Goal: Task Accomplishment & Management: Manage account settings

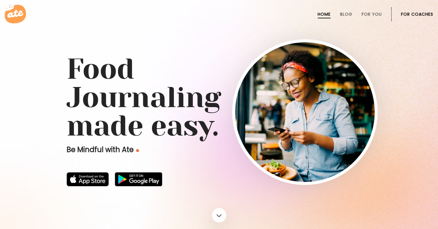
click at [422, 12] on link "For Coaches" at bounding box center [417, 14] width 32 height 5
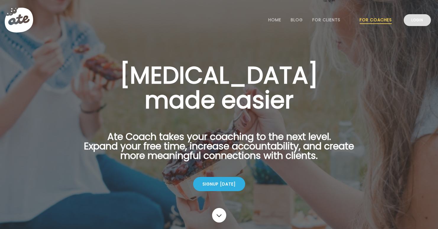
click at [421, 22] on link "Login" at bounding box center [416, 20] width 27 height 12
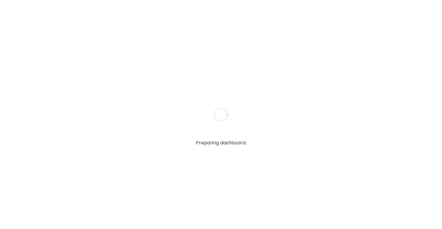
type input "**********"
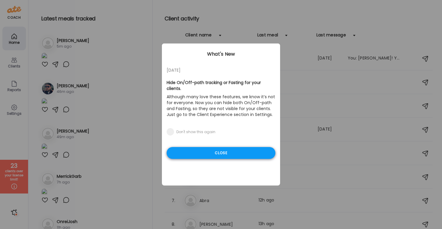
click at [207, 147] on div "Close" at bounding box center [221, 153] width 109 height 12
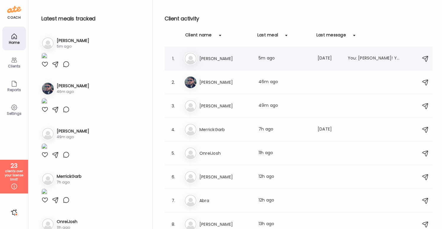
click at [208, 58] on h3 "[PERSON_NAME]" at bounding box center [225, 58] width 52 height 7
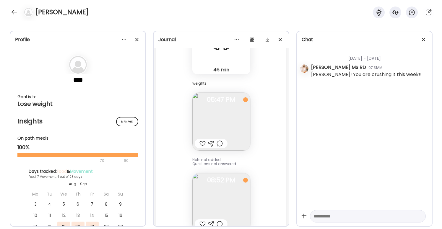
scroll to position [1677, 0]
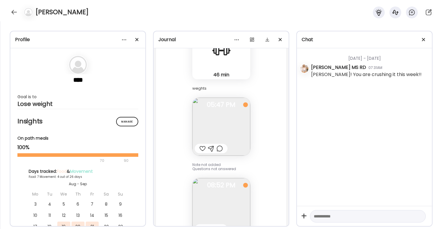
click at [218, 122] on img at bounding box center [221, 126] width 58 height 58
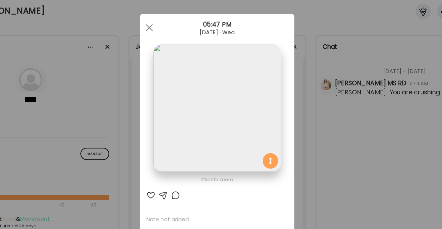
click at [166, 25] on span at bounding box center [168, 24] width 5 height 5
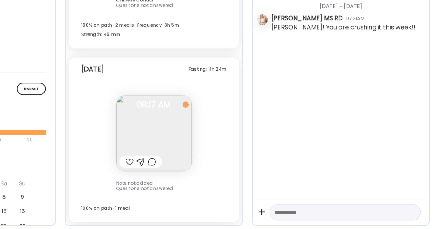
scroll to position [0, 0]
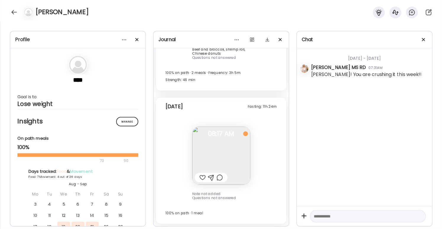
click at [351, 210] on div at bounding box center [368, 216] width 116 height 13
click at [351, 216] on textarea at bounding box center [362, 215] width 97 height 7
click at [231, 162] on img at bounding box center [221, 155] width 58 height 58
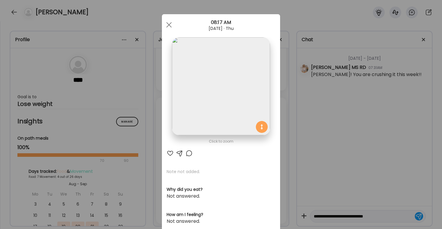
click at [323, 160] on div "Ate Coach Dashboard Wahoo! It’s official Take a moment to set up your Coach Pro…" at bounding box center [221, 114] width 442 height 229
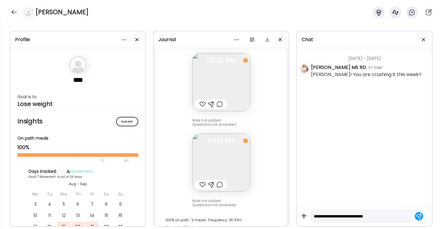
scroll to position [1421, 0]
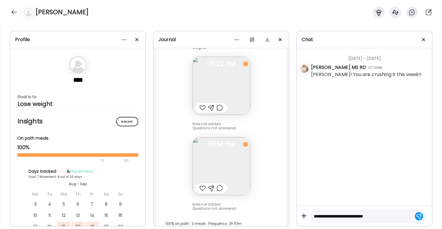
click at [207, 166] on img at bounding box center [221, 166] width 58 height 58
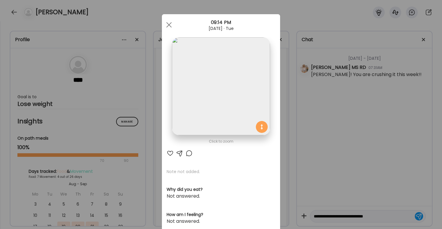
click at [305, 137] on div "Ate Coach Dashboard Wahoo! It’s official Take a moment to set up your Coach Pro…" at bounding box center [221, 114] width 442 height 229
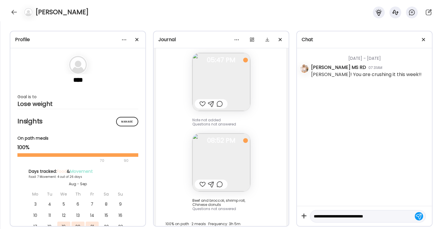
scroll to position [1672, 0]
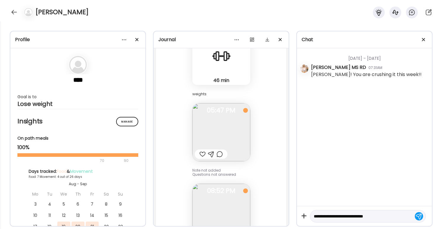
click at [397, 218] on textarea "**********" at bounding box center [362, 215] width 97 height 7
click at [366, 216] on textarea "**********" at bounding box center [362, 212] width 97 height 14
click at [396, 216] on textarea "**********" at bounding box center [362, 212] width 97 height 14
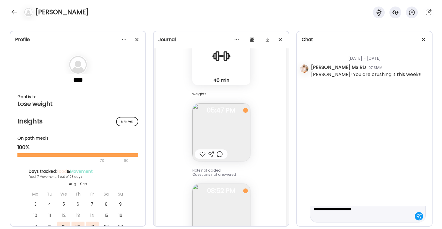
type textarea "**********"
click at [416, 216] on div at bounding box center [419, 216] width 8 height 8
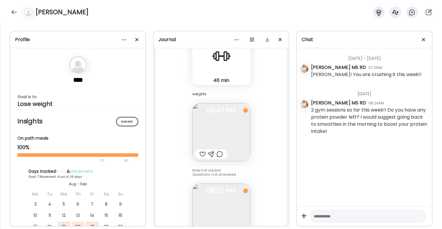
scroll to position [1873, 0]
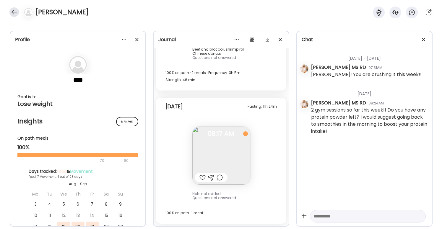
click at [18, 12] on div at bounding box center [13, 11] width 9 height 9
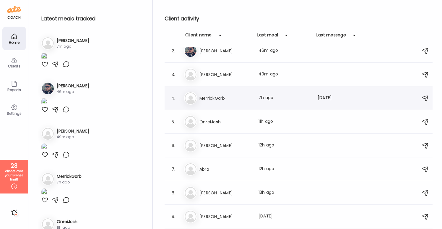
scroll to position [34, 0]
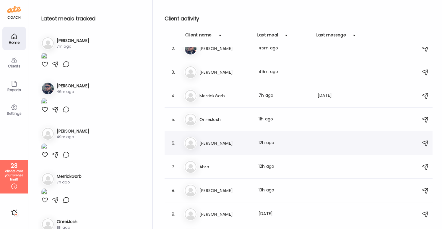
click at [226, 137] on div "[PERSON_NAME] Last meal: 12h ago" at bounding box center [299, 142] width 231 height 13
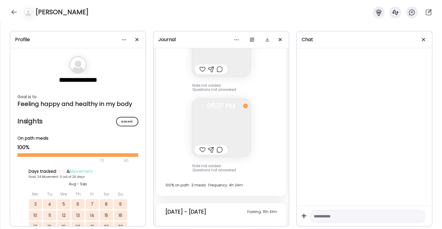
scroll to position [8131, 0]
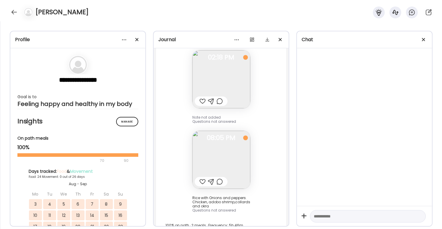
click at [226, 137] on img at bounding box center [221, 160] width 58 height 58
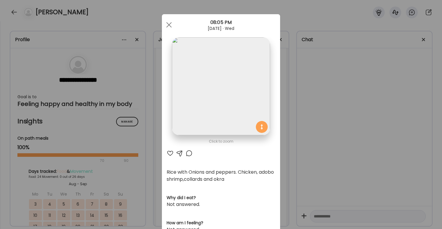
click at [324, 114] on div "Ate Coach Dashboard Wahoo! It’s official Take a moment to set up your Coach Pro…" at bounding box center [221, 114] width 442 height 229
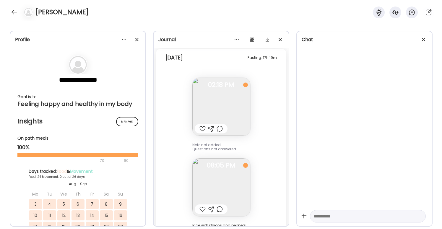
scroll to position [8099, 0]
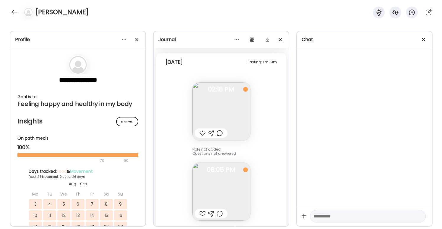
click at [230, 104] on img at bounding box center [221, 111] width 58 height 58
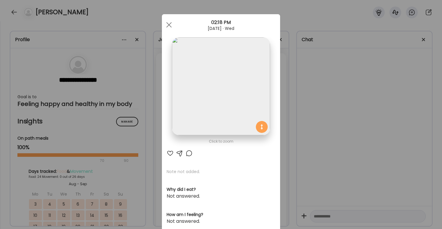
click at [359, 128] on div "Ate Coach Dashboard Wahoo! It’s official Take a moment to set up your Coach Pro…" at bounding box center [221, 114] width 442 height 229
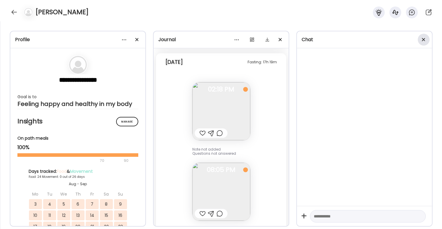
click at [427, 40] on div at bounding box center [424, 40] width 12 height 12
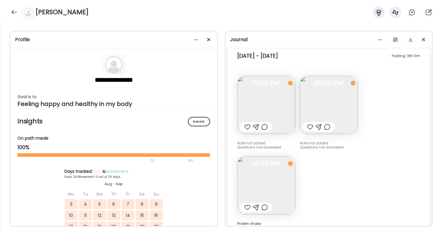
scroll to position [5317, 0]
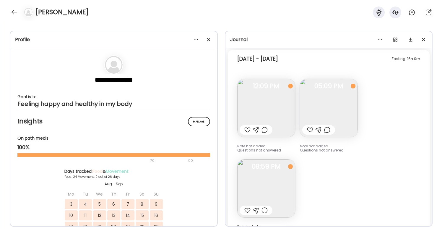
click at [260, 190] on img at bounding box center [266, 188] width 58 height 58
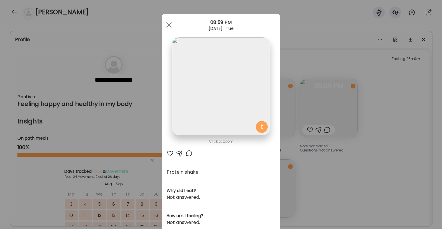
click at [364, 192] on div "Ate Coach Dashboard Wahoo! It’s official Take a moment to set up your Coach Pro…" at bounding box center [221, 114] width 442 height 229
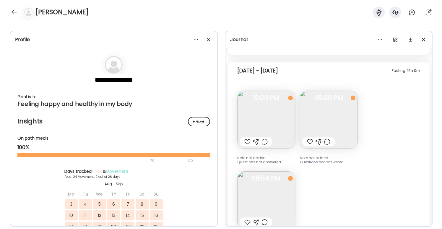
scroll to position [5304, 0]
click at [278, 112] on img at bounding box center [266, 121] width 58 height 58
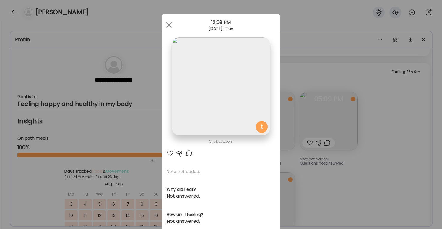
click at [374, 197] on div "Ate Coach Dashboard Wahoo! It’s official Take a moment to set up your Coach Pro…" at bounding box center [221, 114] width 442 height 229
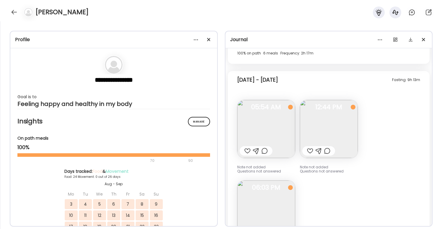
scroll to position [4824, 0]
click at [345, 105] on span "12:44 PM" at bounding box center [329, 107] width 58 height 5
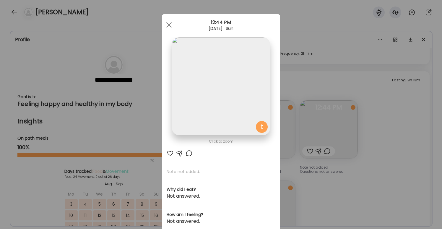
click at [395, 175] on div "Ate Coach Dashboard Wahoo! It’s official Take a moment to set up your Coach Pro…" at bounding box center [221, 114] width 442 height 229
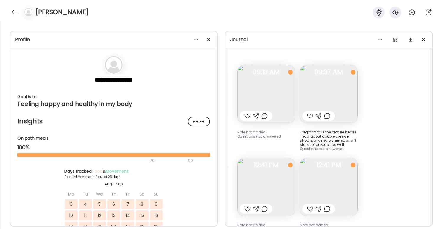
scroll to position [4540, 0]
click at [339, 89] on img at bounding box center [329, 95] width 58 height 58
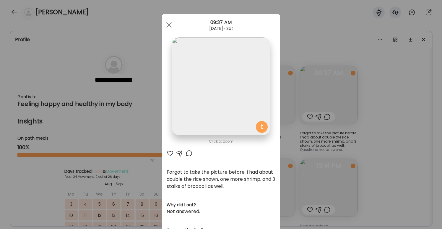
click at [407, 143] on div "Ate Coach Dashboard Wahoo! It’s official Take a moment to set up your Coach Pro…" at bounding box center [221, 114] width 442 height 229
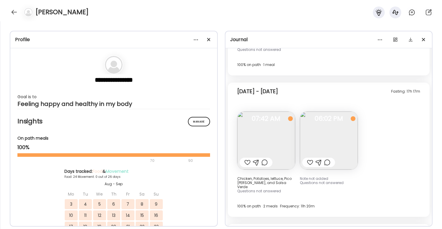
scroll to position [4359, 0]
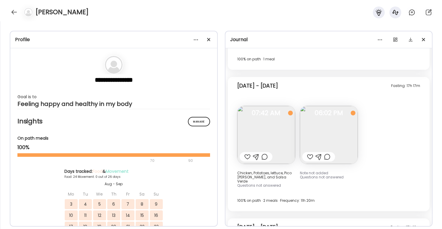
click at [318, 139] on img at bounding box center [329, 135] width 58 height 58
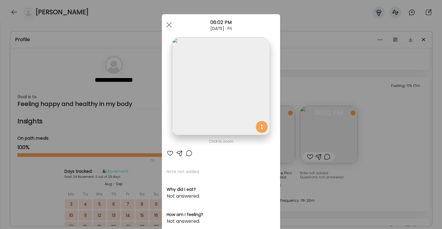
click at [396, 149] on div "Ate Coach Dashboard Wahoo! It’s official Take a moment to set up your Coach Pro…" at bounding box center [221, 114] width 442 height 229
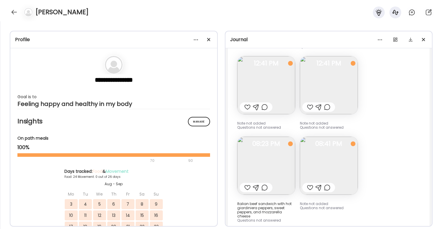
scroll to position [4644, 0]
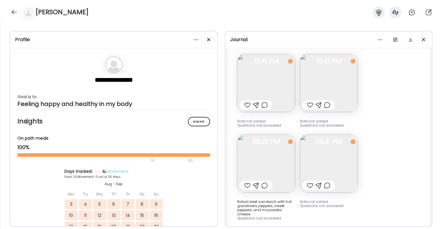
click at [278, 153] on img at bounding box center [266, 163] width 58 height 58
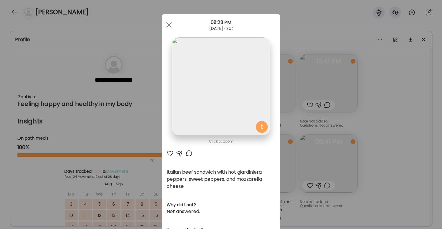
click at [406, 157] on div "Ate Coach Dashboard Wahoo! It’s official Take a moment to set up your Coach Pro…" at bounding box center [221, 114] width 442 height 229
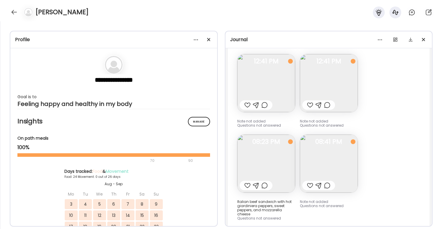
click at [350, 162] on img at bounding box center [329, 163] width 58 height 58
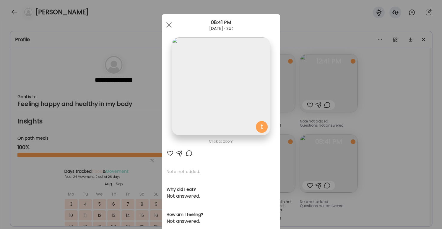
click at [388, 147] on div "Ate Coach Dashboard Wahoo! It’s official Take a moment to set up your Coach Pro…" at bounding box center [221, 114] width 442 height 229
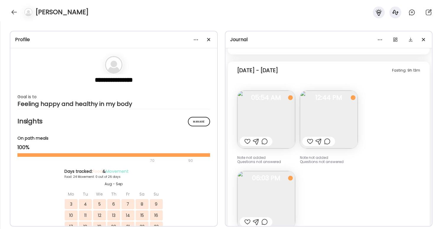
scroll to position [4835, 0]
click at [360, 124] on div "Fasting: 9h 13m [DATE] - [DATE] Note not added Questions not answered 05:54 AM …" at bounding box center [329, 163] width 202 height 206
click at [341, 119] on img at bounding box center [329, 118] width 58 height 58
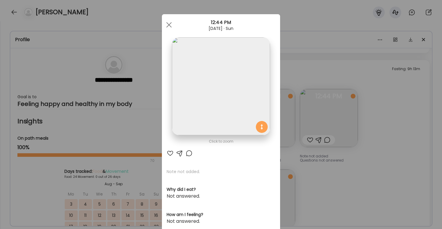
click at [391, 124] on div "Ate Coach Dashboard Wahoo! It’s official Take a moment to set up your Coach Pro…" at bounding box center [221, 114] width 442 height 229
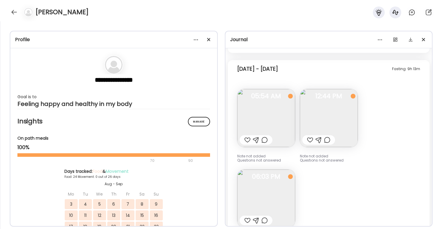
click at [272, 194] on img at bounding box center [266, 198] width 58 height 58
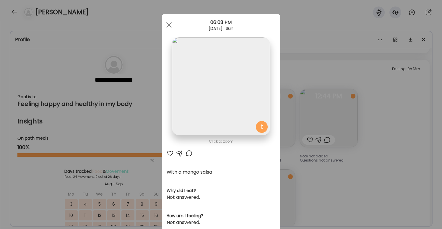
click at [354, 148] on div "Ate Coach Dashboard Wahoo! It’s official Take a moment to set up your Coach Pro…" at bounding box center [221, 114] width 442 height 229
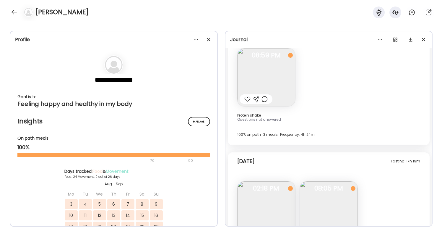
scroll to position [5479, 0]
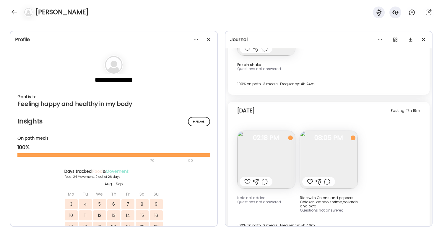
click at [329, 131] on img at bounding box center [329, 160] width 58 height 58
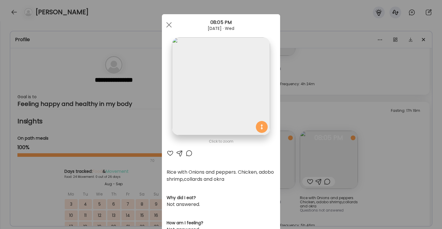
click at [426, 137] on div "Ate Coach Dashboard Wahoo! It’s official Take a moment to set up your Coach Pro…" at bounding box center [221, 114] width 442 height 229
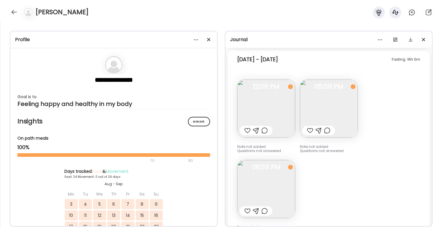
scroll to position [5314, 0]
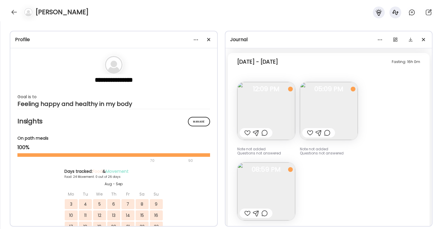
click at [271, 86] on span "12:09 PM" at bounding box center [266, 88] width 58 height 5
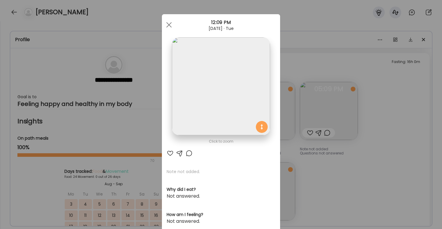
click at [389, 142] on div "Ate Coach Dashboard Wahoo! It’s official Take a moment to set up your Coach Pro…" at bounding box center [221, 114] width 442 height 229
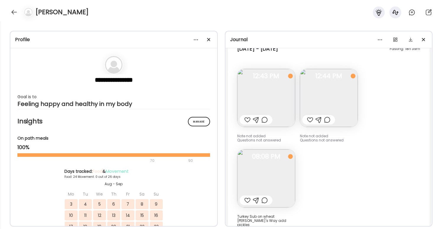
scroll to position [5115, 0]
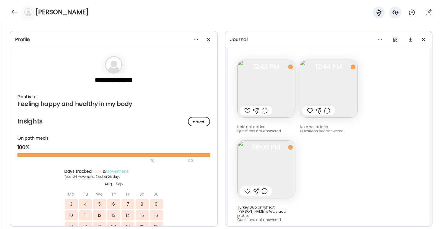
click at [266, 84] on img at bounding box center [266, 89] width 58 height 58
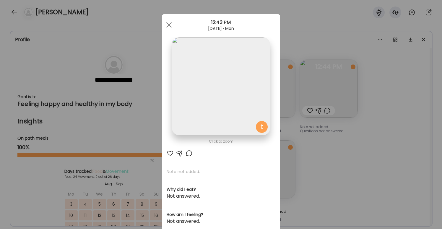
click at [327, 157] on div "Ate Coach Dashboard Wahoo! It’s official Take a moment to set up your Coach Pro…" at bounding box center [221, 114] width 442 height 229
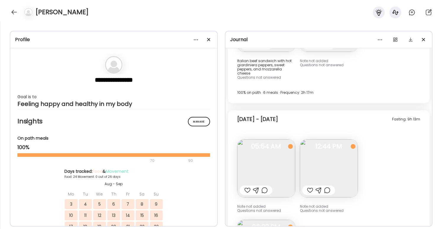
scroll to position [4784, 0]
click at [339, 152] on img at bounding box center [329, 169] width 58 height 58
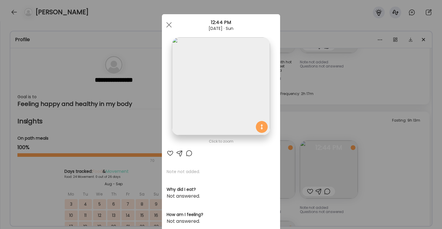
click at [370, 144] on div "Ate Coach Dashboard Wahoo! It’s official Take a moment to set up your Coach Pro…" at bounding box center [221, 114] width 442 height 229
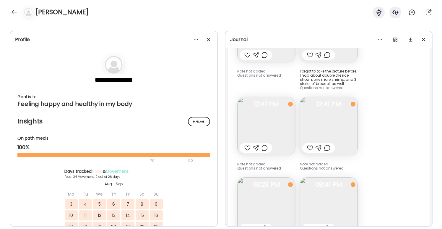
scroll to position [4602, 0]
